Goal: Transaction & Acquisition: Purchase product/service

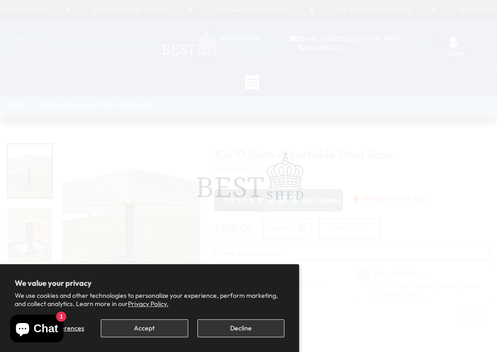
click at [494, 7] on span at bounding box center [248, 176] width 497 height 352
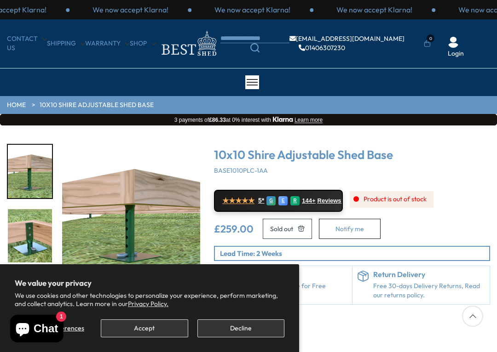
click at [412, 10] on p "We now accept Klarna!" at bounding box center [374, 10] width 76 height 10
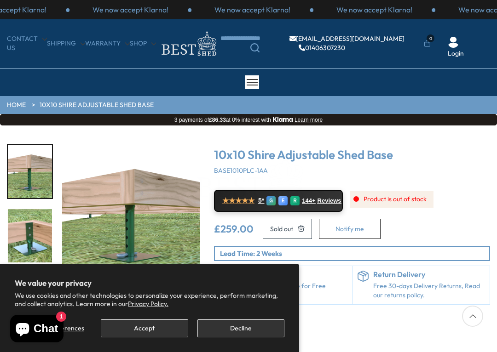
click at [486, 18] on div "We now accept Klarna! We now accept Klarna! We now accept Klarna! We now accept…" at bounding box center [248, 9] width 497 height 19
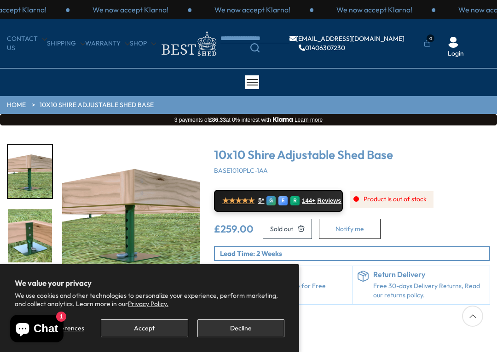
click at [480, 22] on div "CONTACT US Shipping Warranty Shop [EMAIL_ADDRESS][DOMAIN_NAME] 01406307230 0 Lo…" at bounding box center [248, 43] width 497 height 49
click at [412, 13] on p "We now accept Klarna!" at bounding box center [374, 10] width 76 height 10
